Goal: Use online tool/utility: Utilize a website feature to perform a specific function

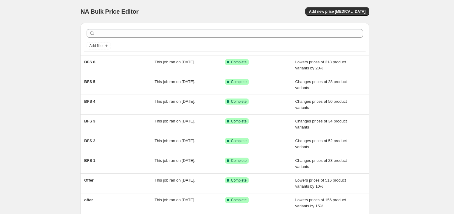
click at [332, 7] on div "NA Bulk Price Editor. This page is ready NA Bulk Price Editor Add new price [ME…" at bounding box center [224, 11] width 288 height 23
click at [331, 10] on span "Add new price [MEDICAL_DATA]" at bounding box center [337, 11] width 56 height 5
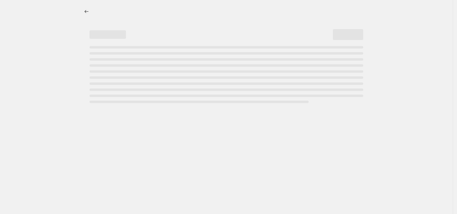
select select "percentage"
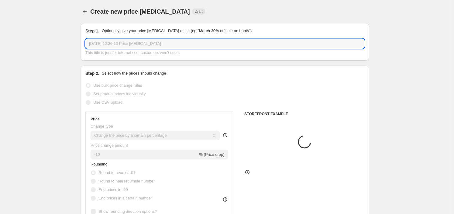
click at [156, 43] on input "[DATE] 12:20:13 Price [MEDICAL_DATA]" at bounding box center [224, 44] width 279 height 10
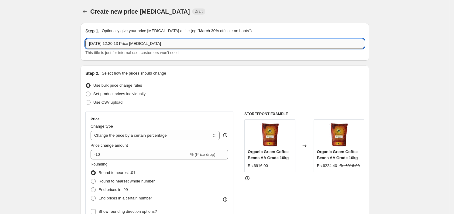
click at [156, 43] on input "[DATE] 12:20:13 Price [MEDICAL_DATA]" at bounding box center [224, 44] width 279 height 10
type input "Offer"
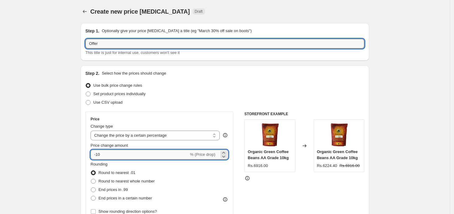
click at [118, 158] on input "-10" at bounding box center [139, 155] width 98 height 10
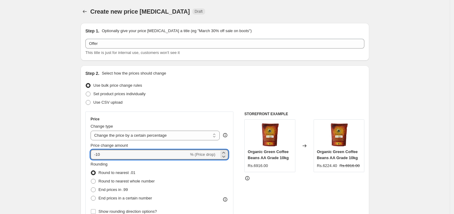
type input "-1"
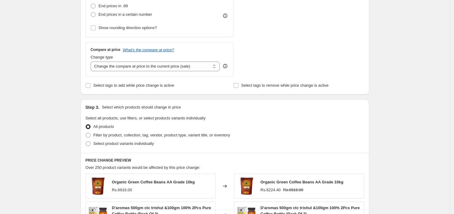
scroll to position [190, 0]
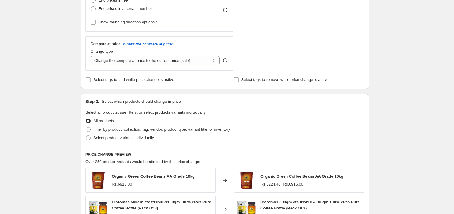
type input "-5"
click at [136, 130] on span "Filter by product, collection, tag, vendor, product type, variant title, or inv…" at bounding box center [161, 129] width 137 height 5
click at [86, 128] on input "Filter by product, collection, tag, vendor, product type, variant title, or inv…" at bounding box center [86, 127] width 0 height 0
radio input "true"
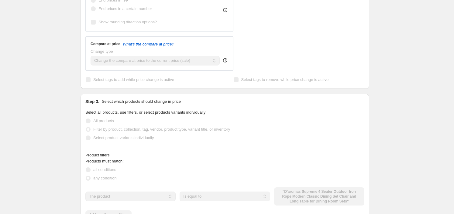
scroll to position [266, 0]
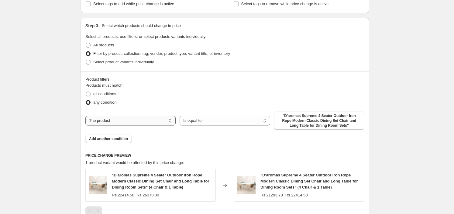
click at [143, 124] on select "The product The product's collection The product's tag The product's vendor The…" at bounding box center [130, 121] width 90 height 10
select select "collection"
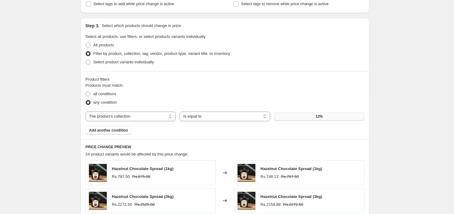
click at [311, 119] on button "12%" at bounding box center [319, 116] width 90 height 9
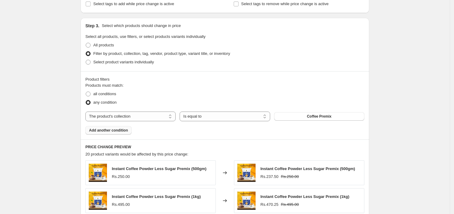
click at [104, 133] on button "Add another condition" at bounding box center [108, 130] width 46 height 9
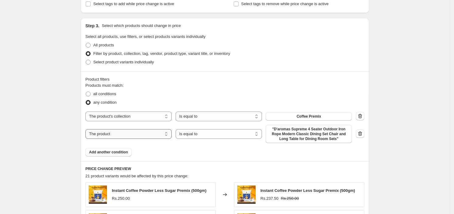
click at [103, 137] on select "The product The product's collection The product's tag The product's vendor The…" at bounding box center [128, 134] width 86 height 10
select select "collection"
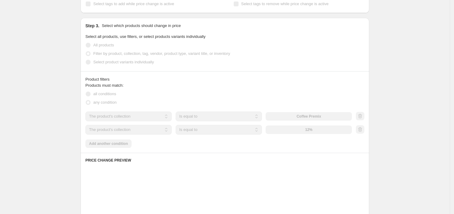
click at [301, 131] on div "The product The product's collection The product's tag The product's vendor The…" at bounding box center [218, 130] width 266 height 10
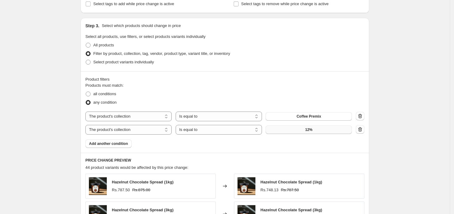
click at [302, 131] on button "12%" at bounding box center [308, 130] width 86 height 9
click at [394, 107] on div "Create new price [MEDICAL_DATA]. This page is ready Create new price [MEDICAL_D…" at bounding box center [224, 78] width 449 height 689
click at [359, 130] on icon "button" at bounding box center [360, 130] width 6 height 6
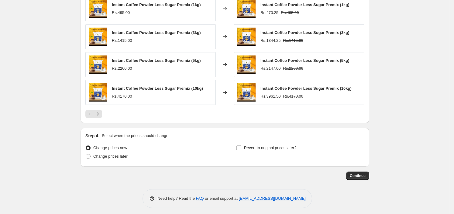
scroll to position [460, 0]
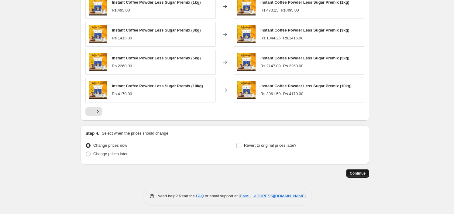
click at [356, 173] on span "Continue" at bounding box center [357, 173] width 16 height 5
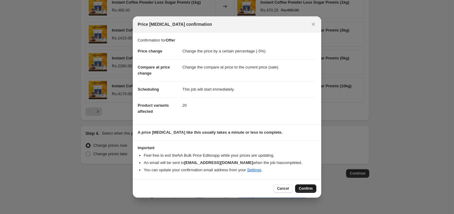
click at [303, 189] on span "Confirm" at bounding box center [305, 188] width 14 height 5
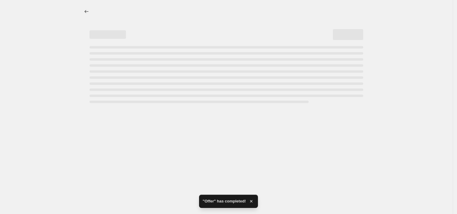
select select "percentage"
select select "collection"
